Goal: Contribute content: Add original content to the website for others to see

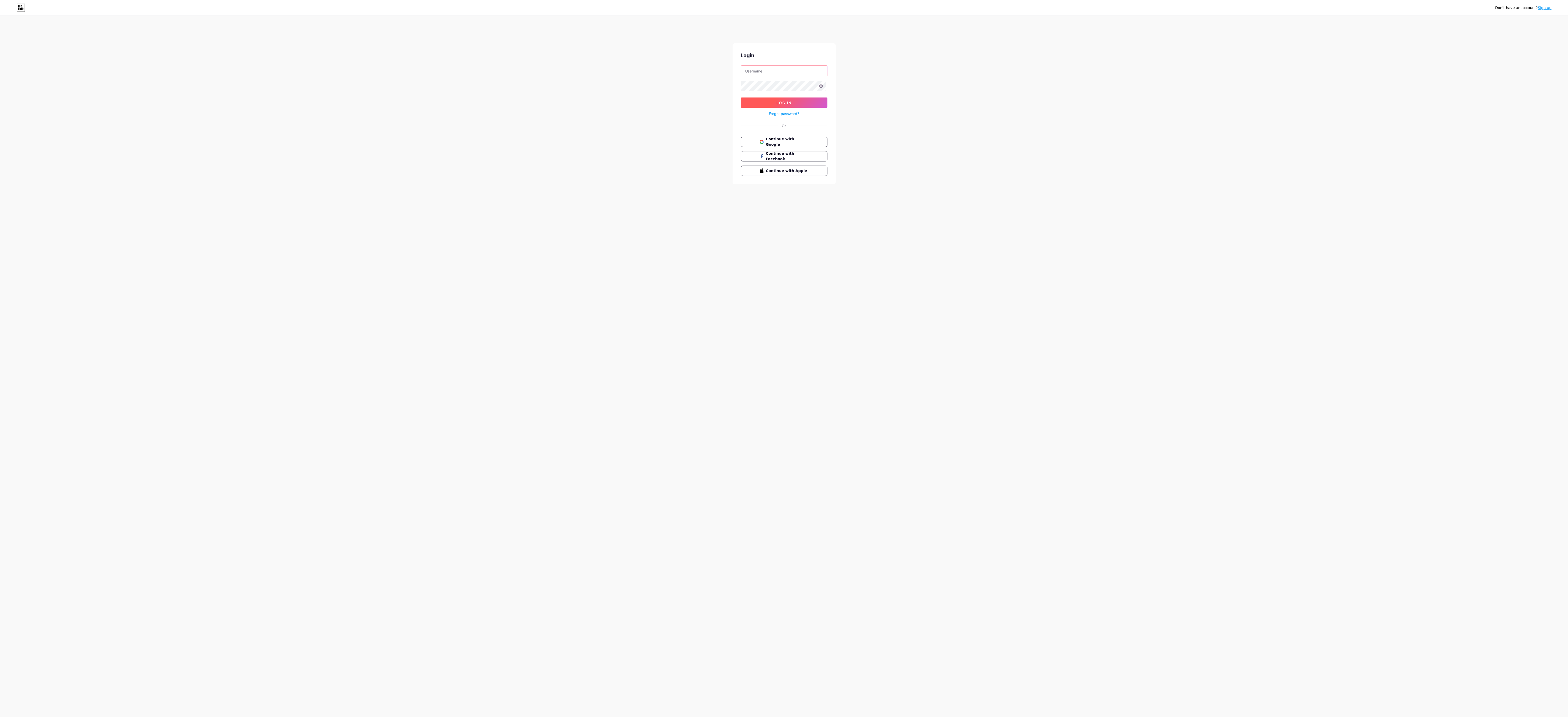
type input "adeccoportugal"
click at [803, 108] on button "Log In" at bounding box center [784, 102] width 87 height 10
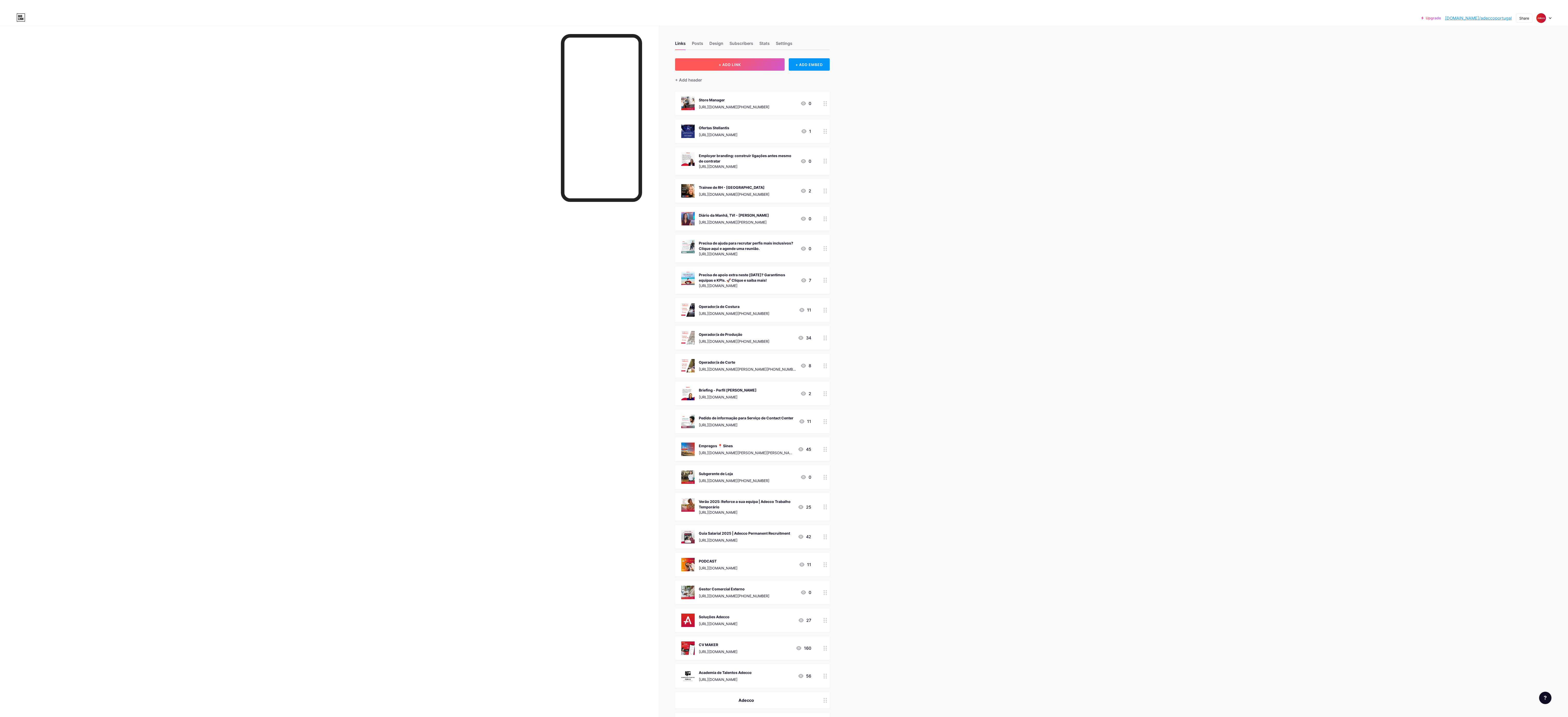
click at [710, 64] on button "+ ADD LINK" at bounding box center [730, 65] width 109 height 12
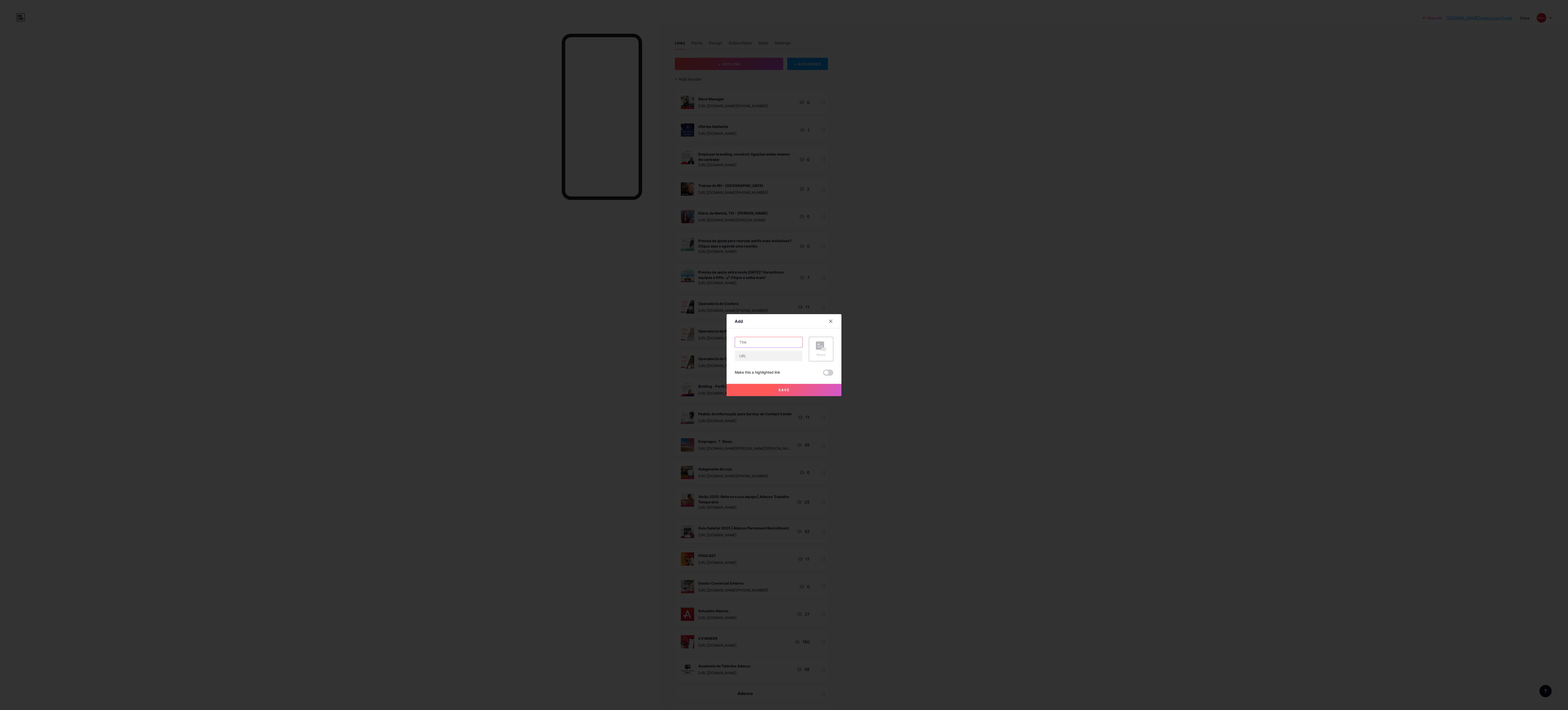
click at [770, 343] on input "text" at bounding box center [769, 342] width 68 height 10
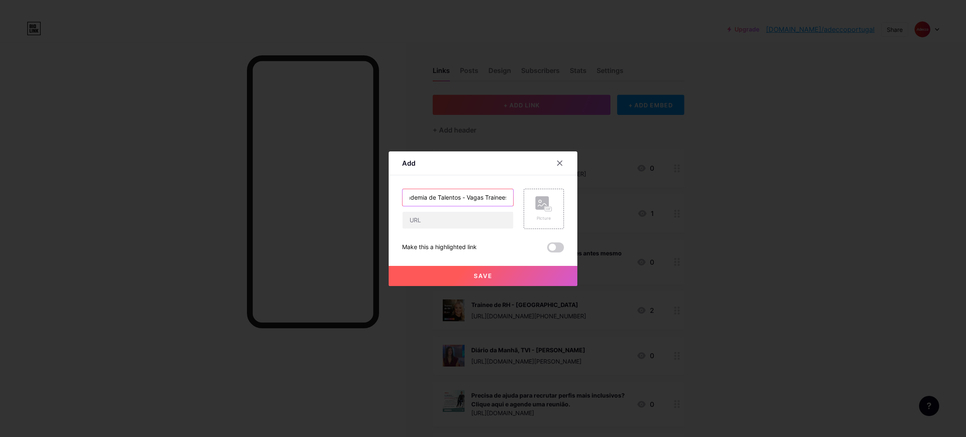
scroll to position [0, 13]
type input "Academia de Talentos - Vagas Trainees"
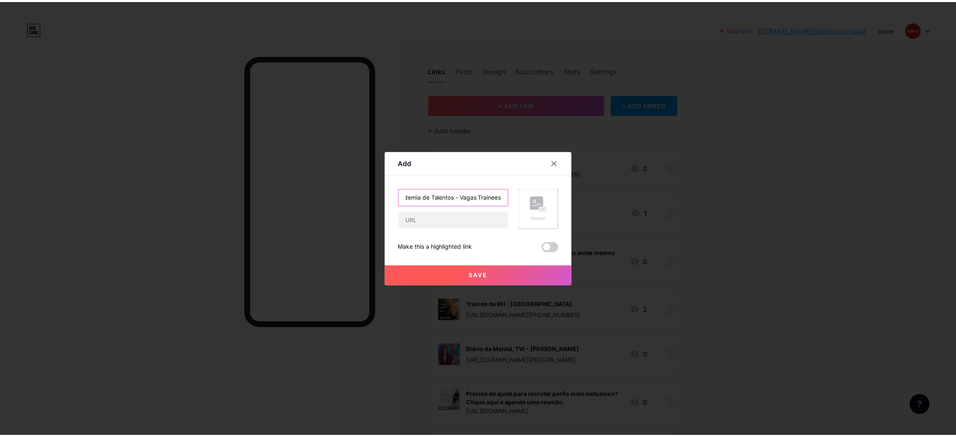
scroll to position [0, 0]
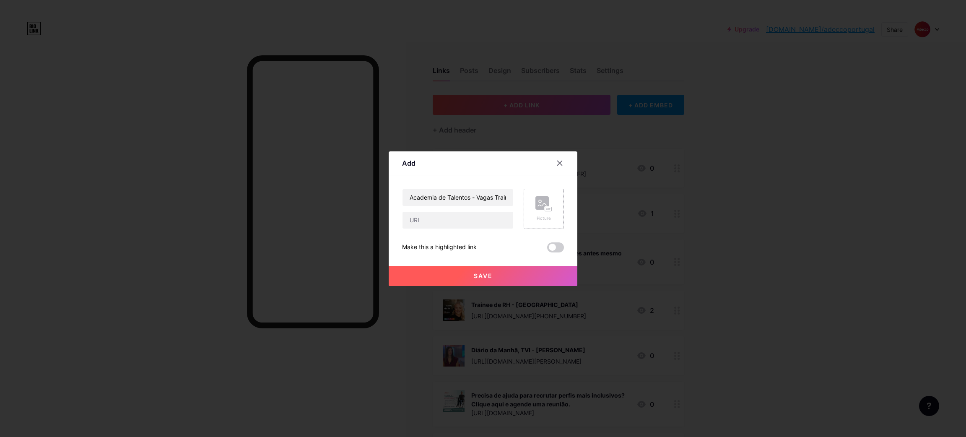
click at [547, 195] on div "Picture" at bounding box center [544, 209] width 40 height 40
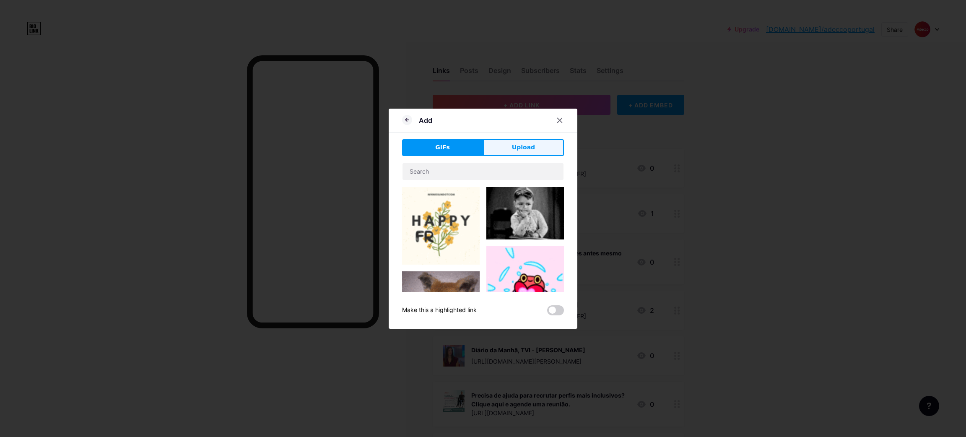
click at [527, 153] on button "Upload" at bounding box center [523, 147] width 81 height 17
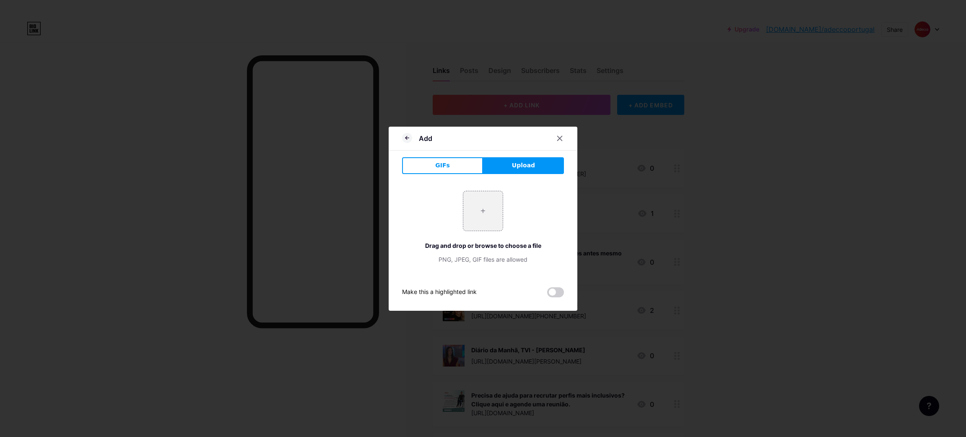
click at [504, 192] on div "+ Drag and drop or browse to choose a file PNG, JPEG, GIF files are allowed" at bounding box center [483, 227] width 162 height 73
click at [499, 202] on input "file" at bounding box center [482, 210] width 39 height 39
type input "C:\fakepath\Academia de talentos - vídeo (Reel).png"
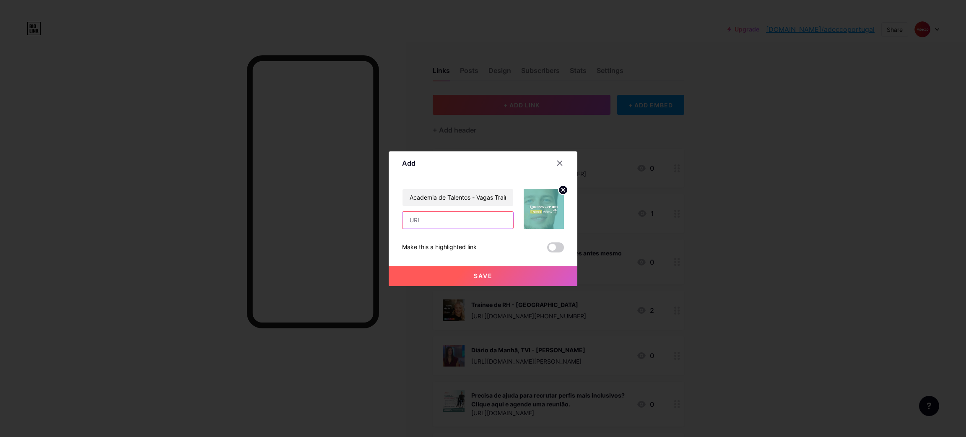
click at [436, 219] on input "text" at bounding box center [457, 220] width 111 height 17
paste input "[URL][DOMAIN_NAME]"
type input "[URL][DOMAIN_NAME]"
click at [432, 278] on button "Save" at bounding box center [483, 276] width 189 height 20
